Goal: Find specific page/section: Find specific page/section

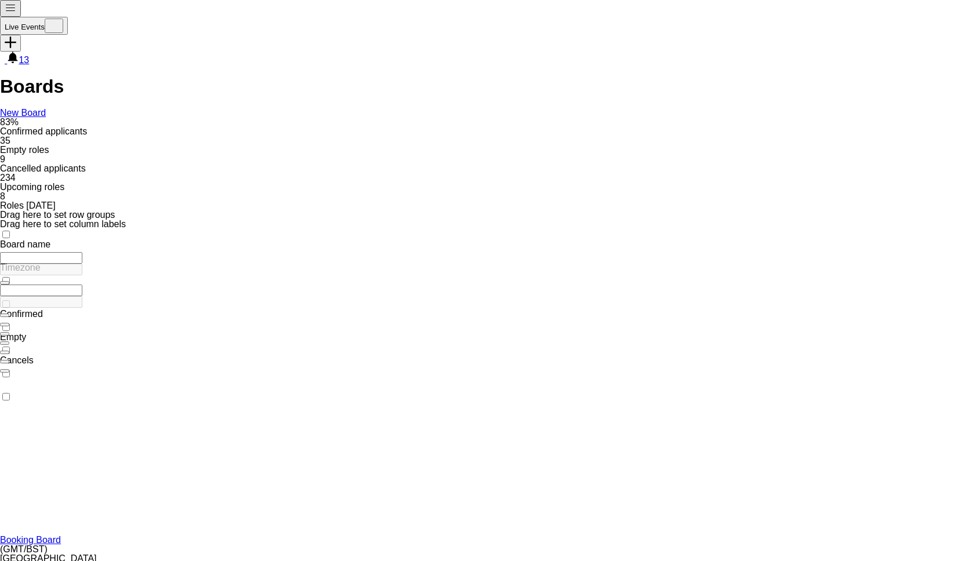
click at [61, 535] on link "Booking Board" at bounding box center [30, 540] width 61 height 10
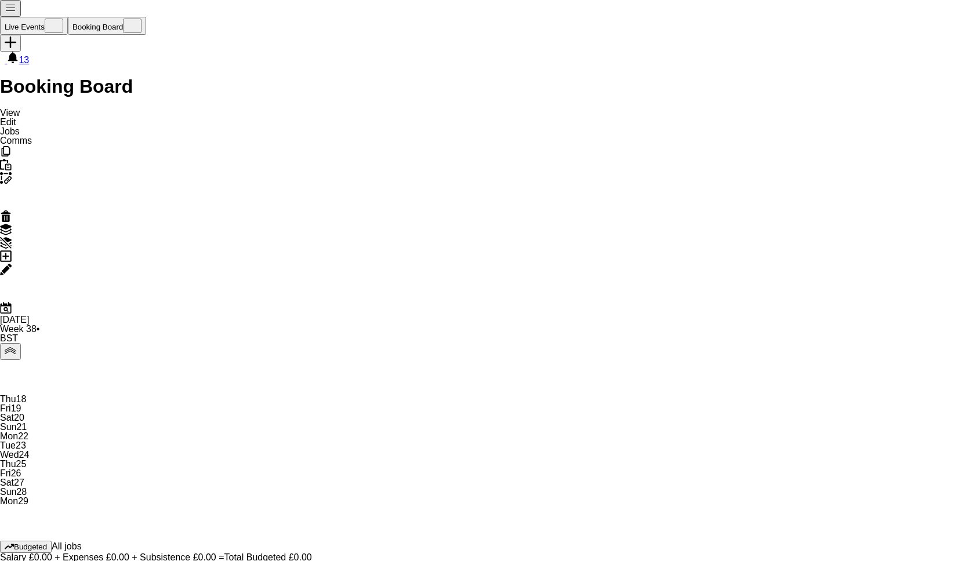
scroll to position [0, 277]
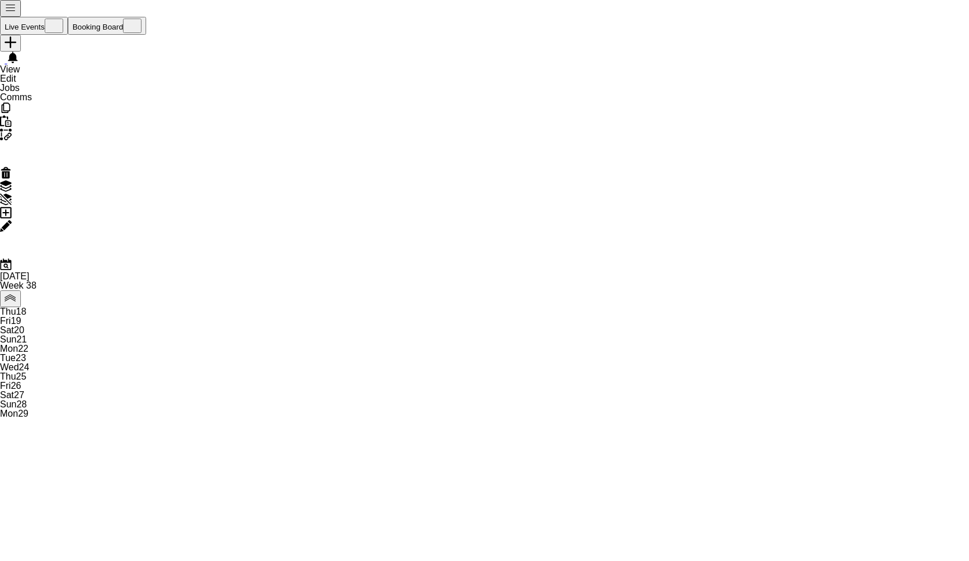
scroll to position [0, 277]
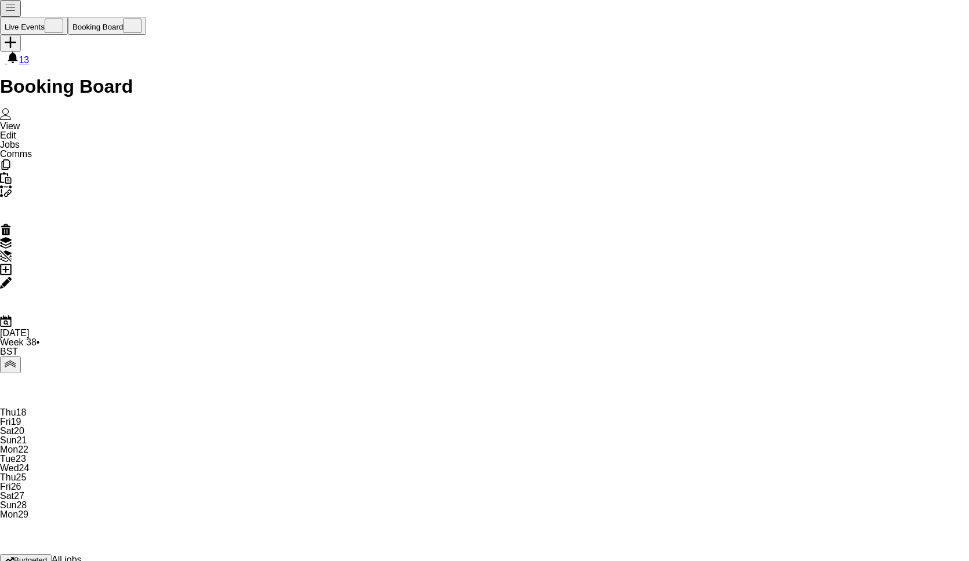
click at [50, 17] on button "Live Events Close" at bounding box center [34, 26] width 68 height 18
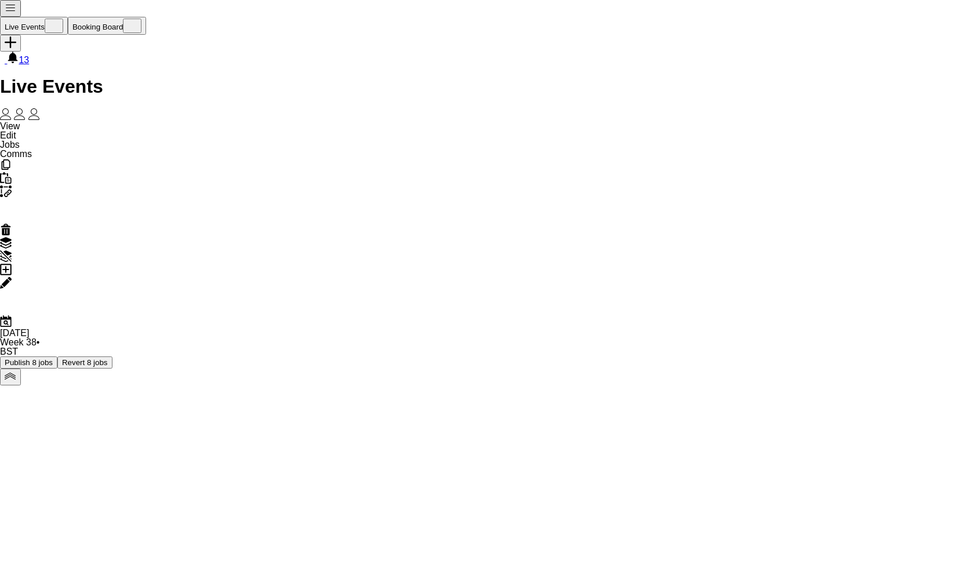
scroll to position [0, 276]
drag, startPoint x: 591, startPoint y: 474, endPoint x: 592, endPoint y: 453, distance: 20.9
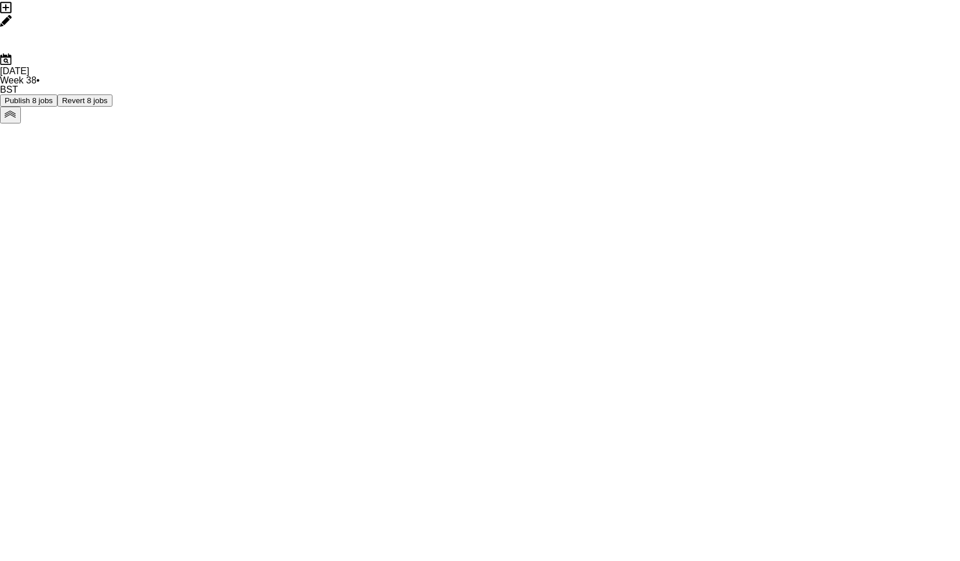
scroll to position [0, 0]
